Goal: Information Seeking & Learning: Learn about a topic

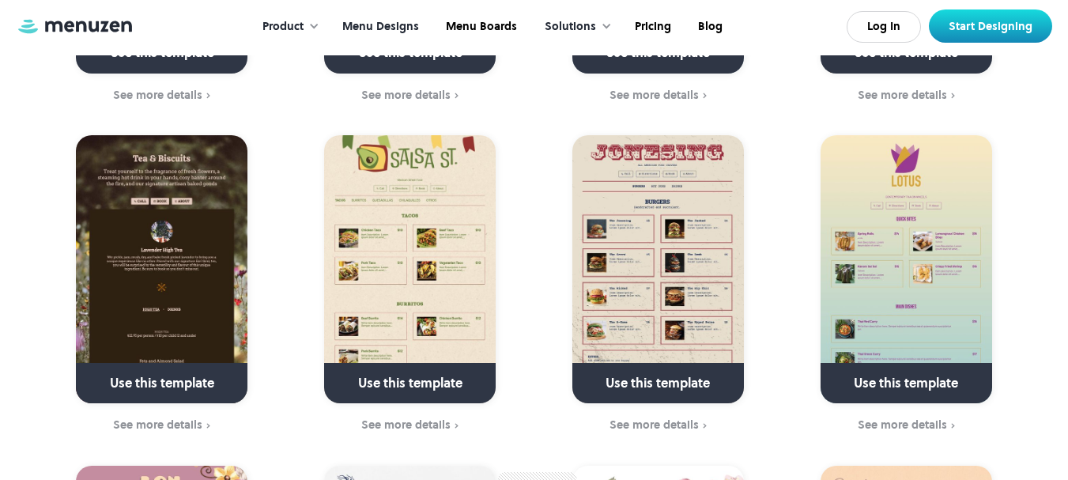
scroll to position [4655, 0]
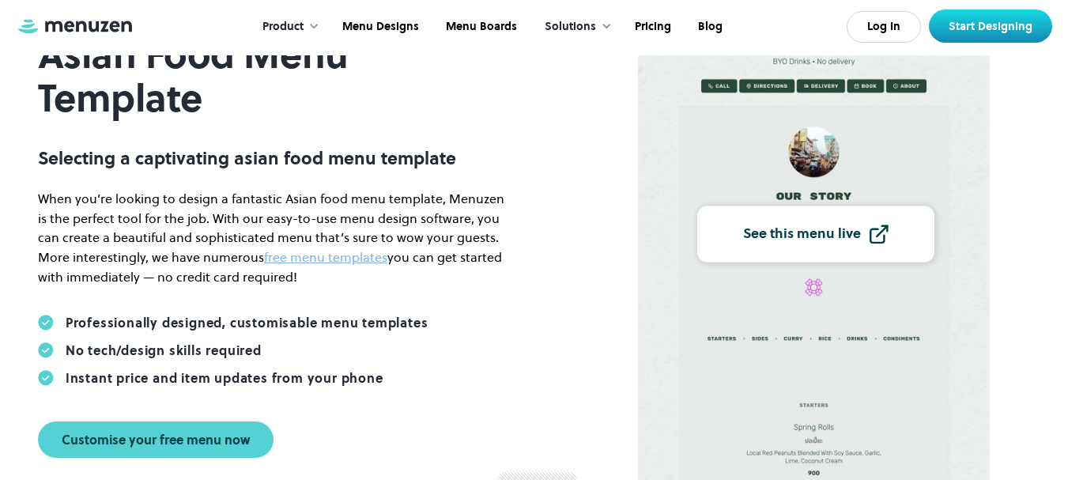
scroll to position [178, 0]
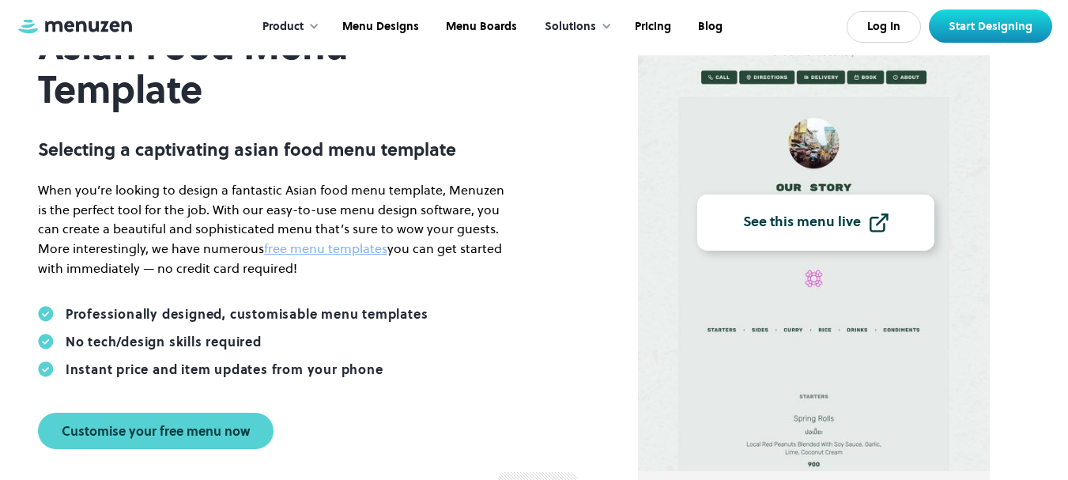
click at [860, 235] on link "See this menu live" at bounding box center [815, 222] width 237 height 56
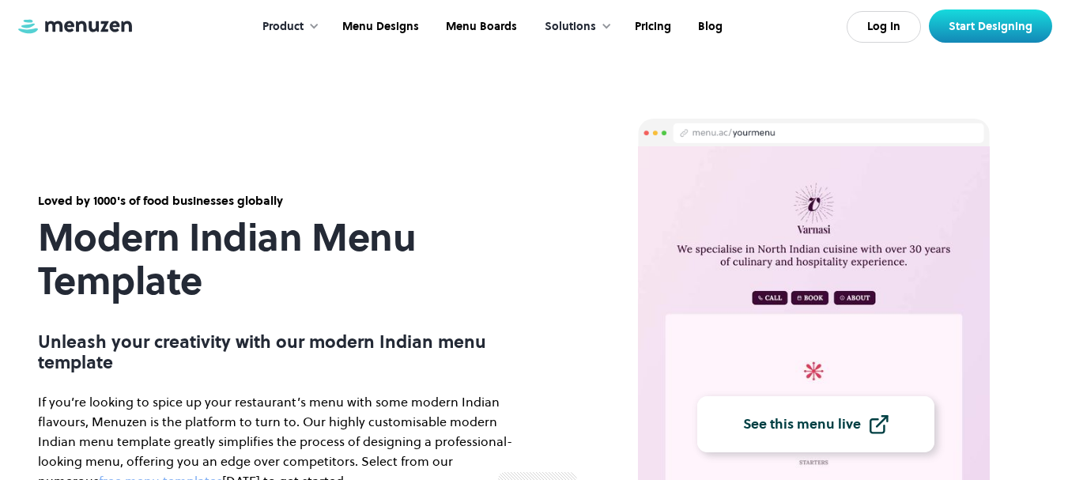
click at [858, 433] on link "See this menu live" at bounding box center [815, 424] width 237 height 56
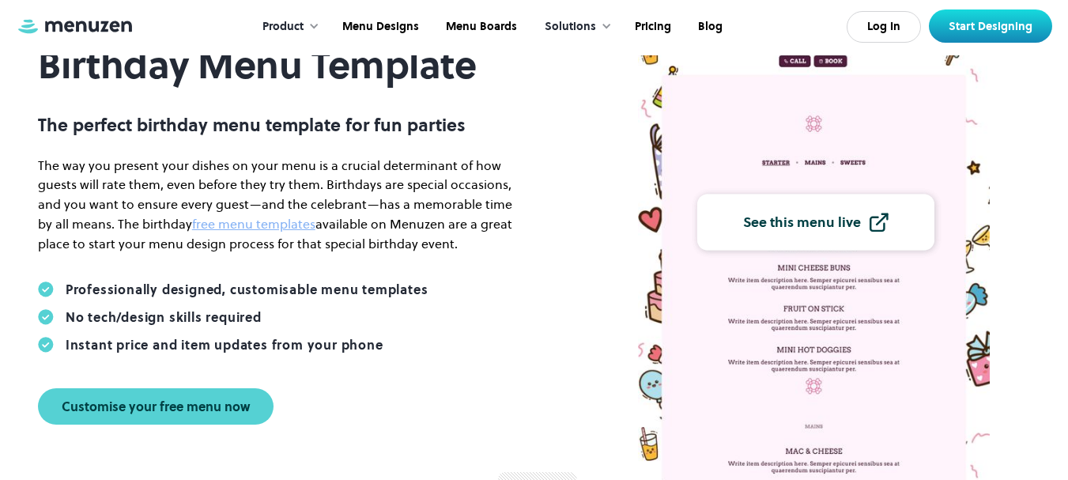
scroll to position [206, 0]
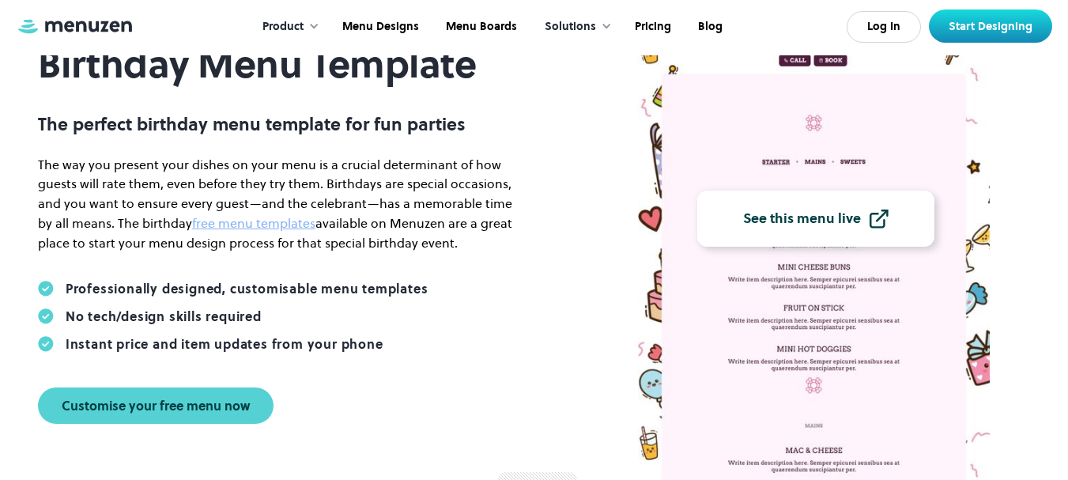
click at [835, 202] on link "See this menu live" at bounding box center [815, 218] width 237 height 56
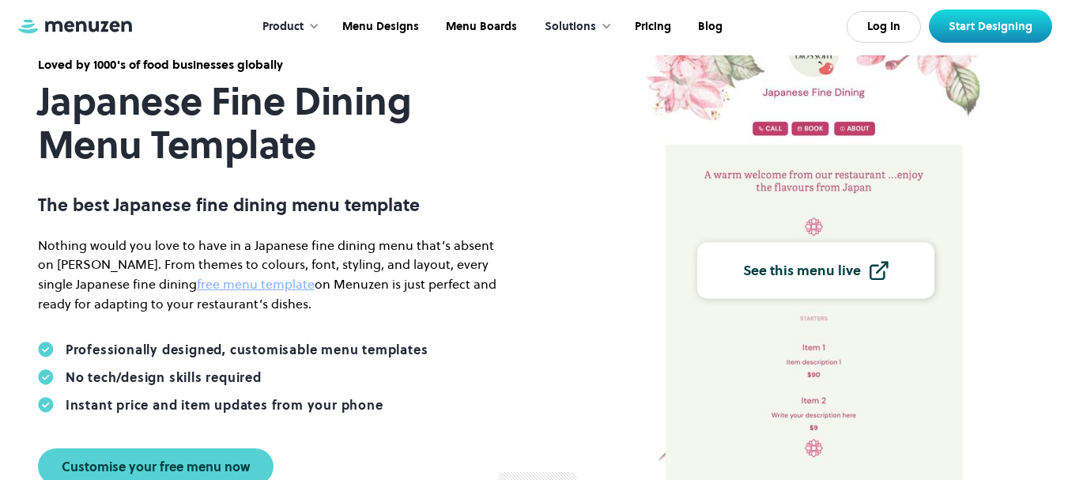
scroll to position [157, 0]
click at [858, 287] on link "See this menu live" at bounding box center [815, 267] width 237 height 56
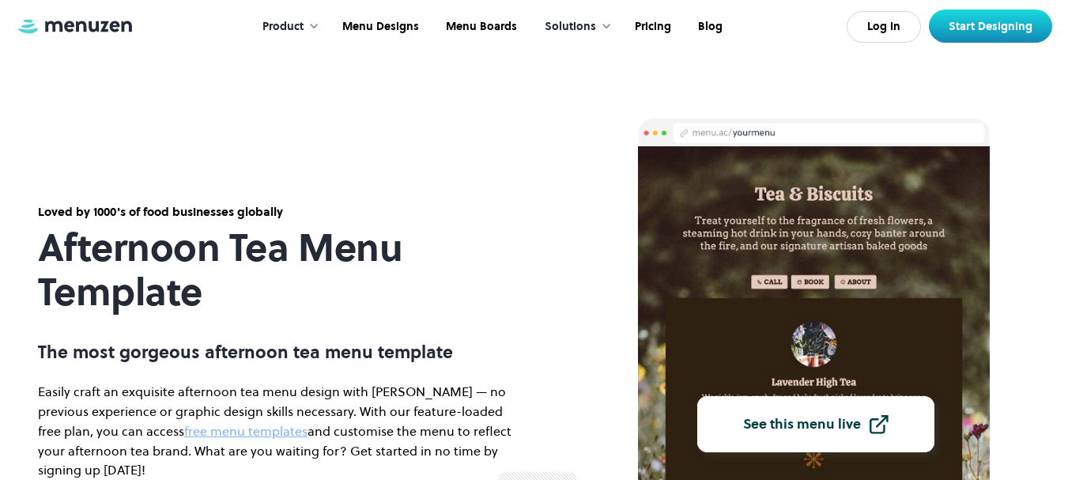
click at [893, 427] on link "See this menu live" at bounding box center [815, 424] width 237 height 56
